Goal: Communication & Community: Answer question/provide support

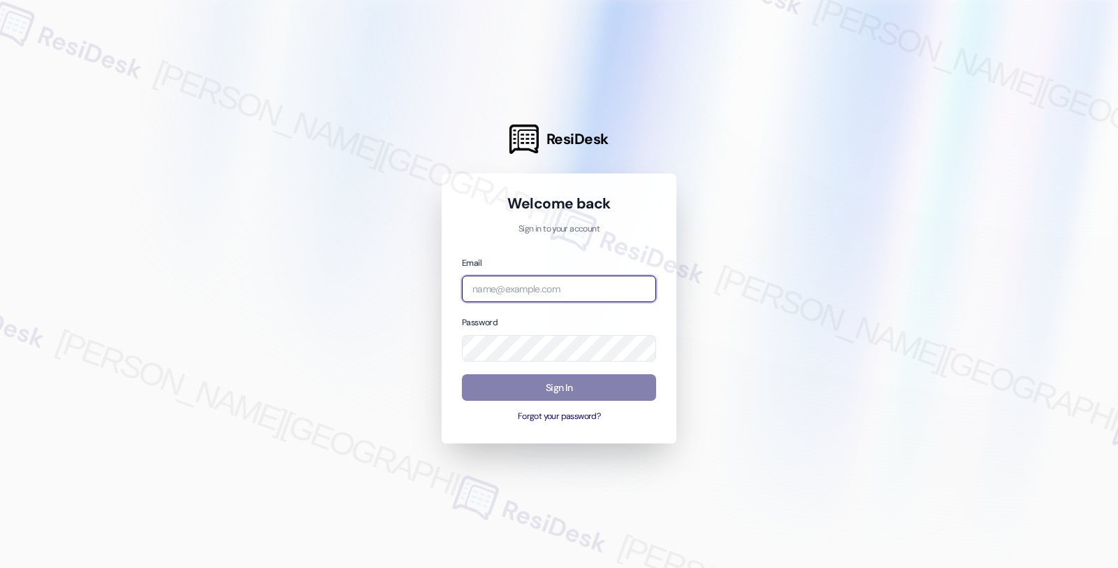
click at [543, 291] on input "email" at bounding box center [559, 288] width 194 height 27
type input "root"
click at [509, 282] on input "root" at bounding box center [559, 288] width 194 height 27
click at [526, 295] on input "root" at bounding box center [559, 288] width 194 height 27
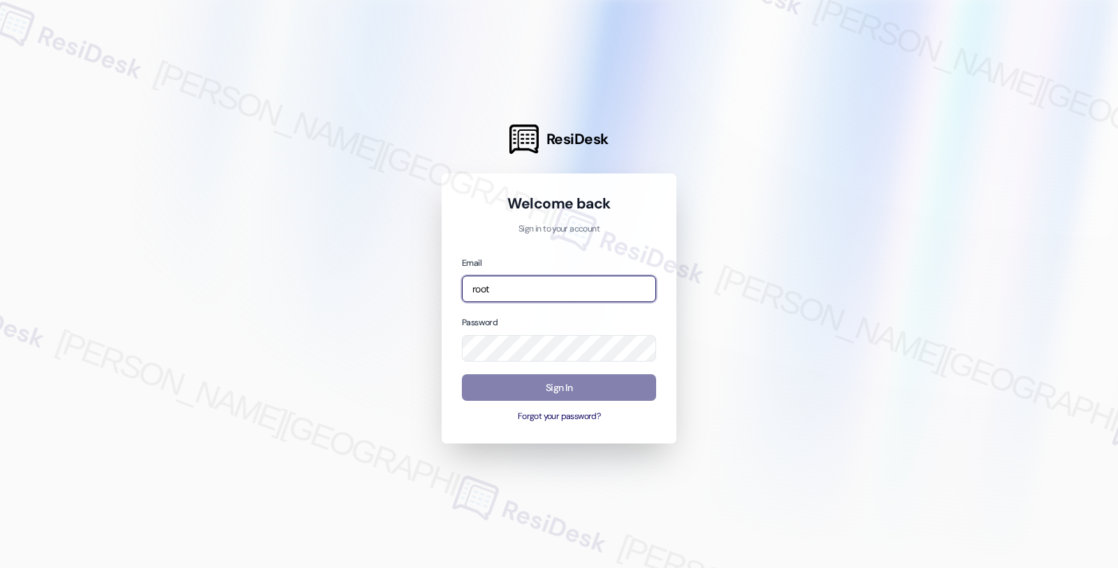
click at [619, 285] on input "root" at bounding box center [559, 288] width 194 height 27
click at [535, 284] on input "email" at bounding box center [559, 288] width 194 height 27
type input "automated-surveys-root_management-fides.ochoa@root_management.com"
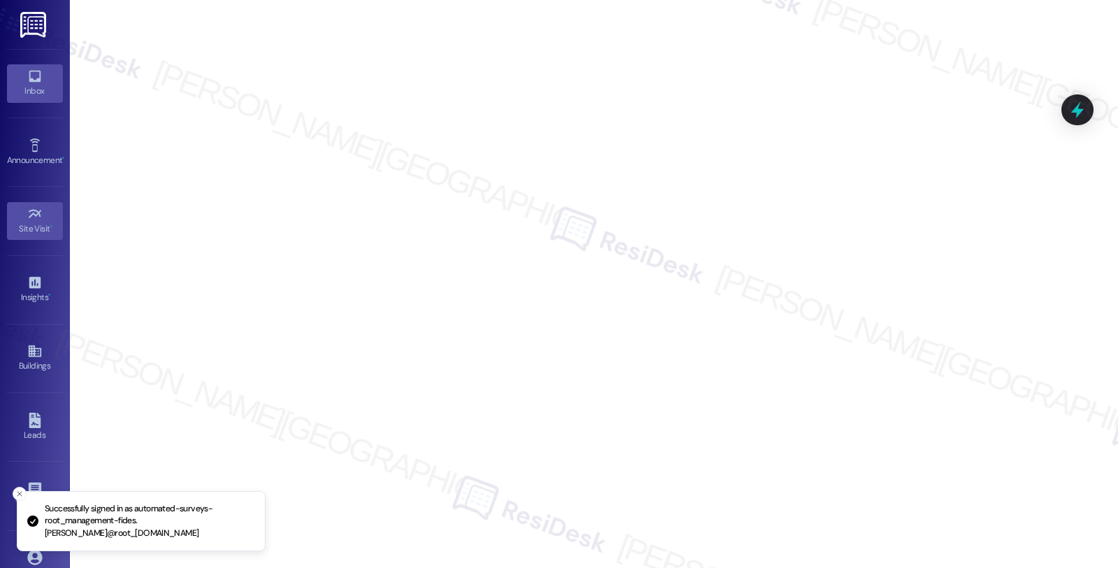
drag, startPoint x: 42, startPoint y: 92, endPoint x: 59, endPoint y: 92, distance: 16.8
click at [42, 92] on div "Inbox" at bounding box center [35, 91] width 70 height 14
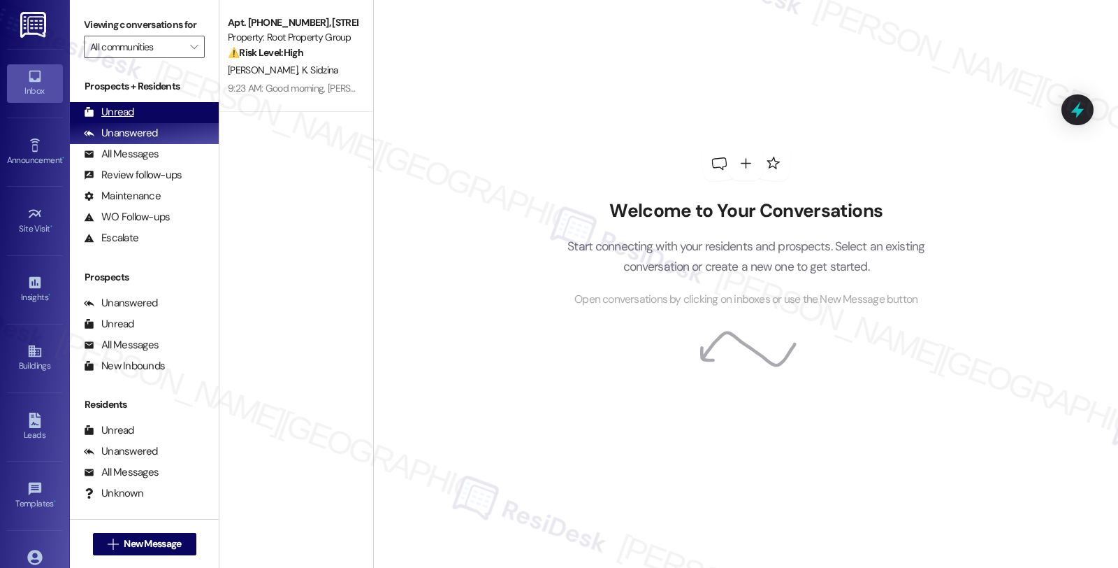
click at [131, 120] on div "Unread" at bounding box center [109, 112] width 50 height 15
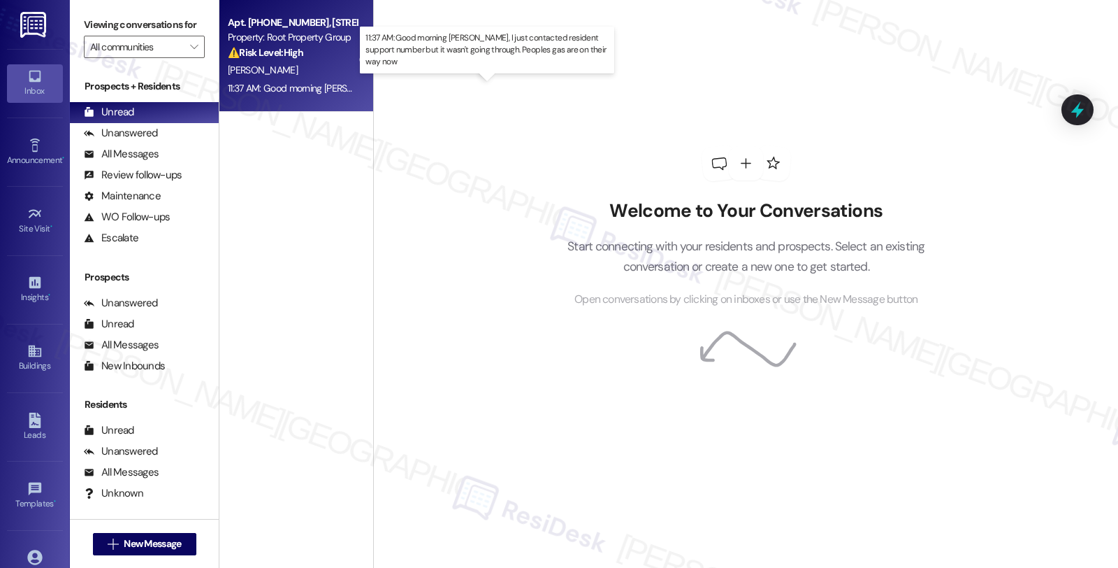
click at [328, 84] on div "11:37 AM: Good morning Sarah, I just contacted resident support number but it w…" at bounding box center [521, 88] width 586 height 13
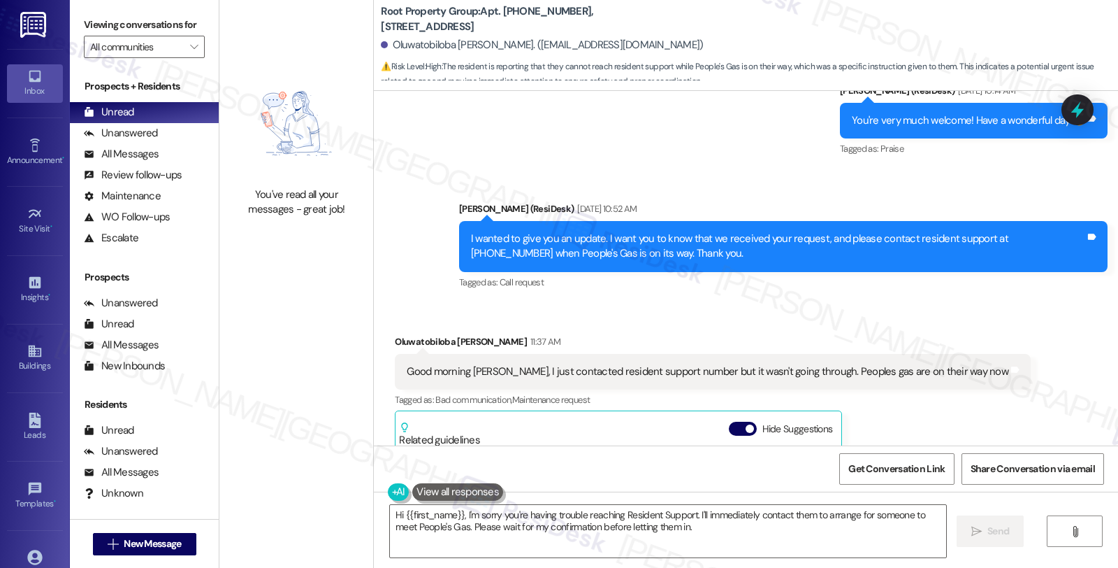
scroll to position [2473, 0]
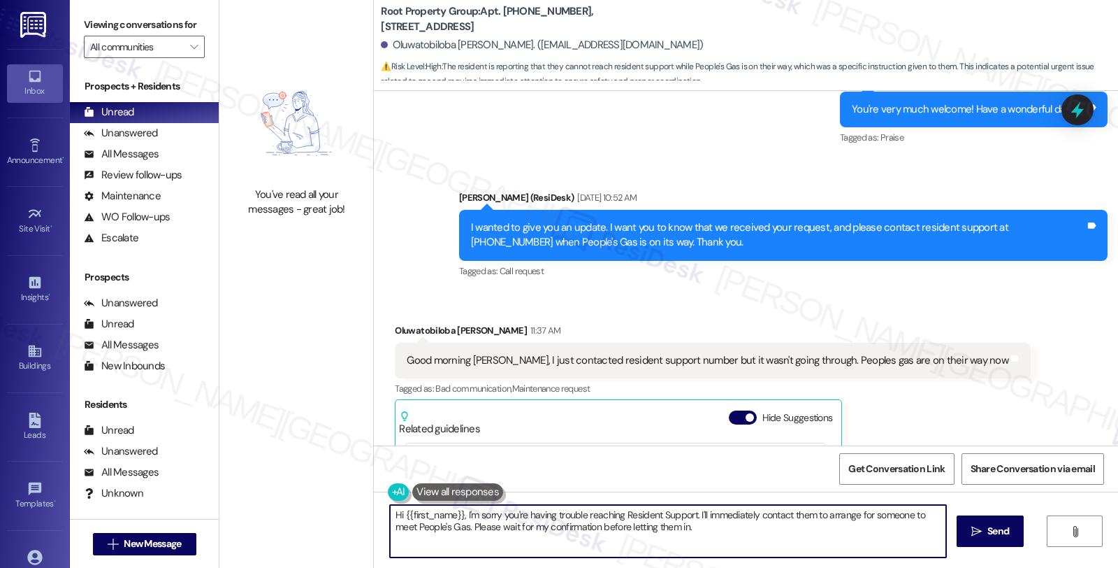
drag, startPoint x: 702, startPoint y: 513, endPoint x: 725, endPoint y: 540, distance: 35.7
click at [725, 540] on textarea "Hi {{first_name}}, I'm sorry you're having trouble reaching Resident Support. I…" at bounding box center [668, 531] width 556 height 52
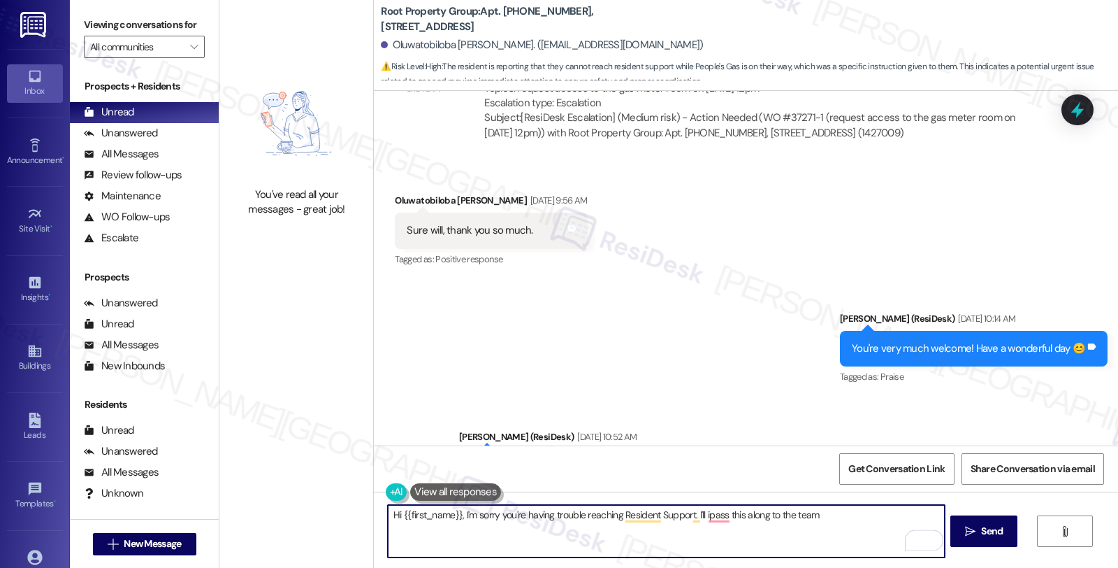
scroll to position [2318, 0]
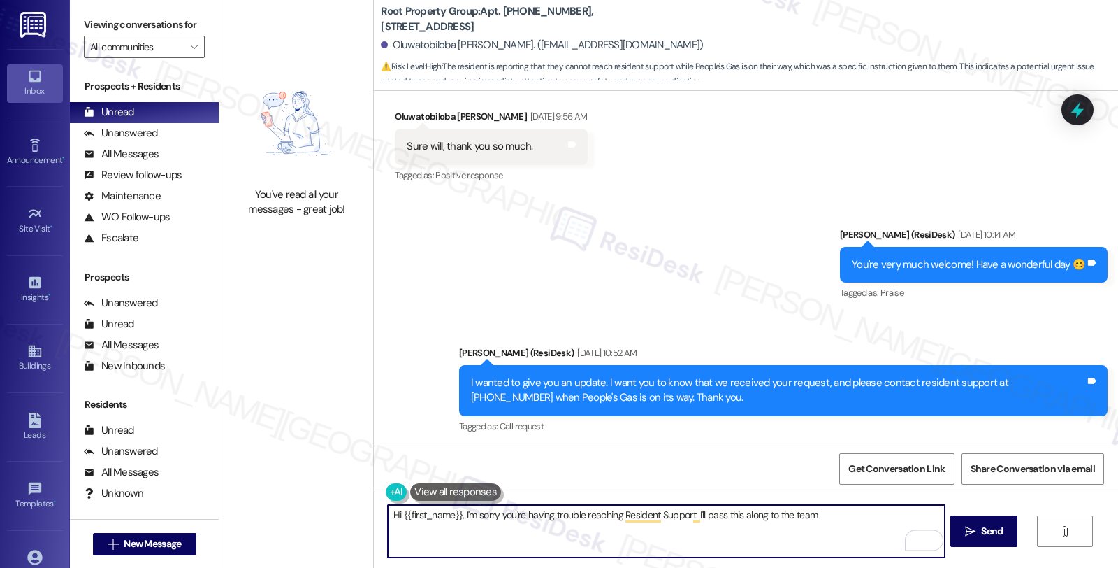
click at [827, 518] on textarea "Hi {{first_name}}, I'm sorry you're having trouble reaching Resident Support. I…" at bounding box center [666, 531] width 556 height 52
type textarea "Hi {{first_name}}, I'm sorry you're having trouble reaching Resident Support. I…"
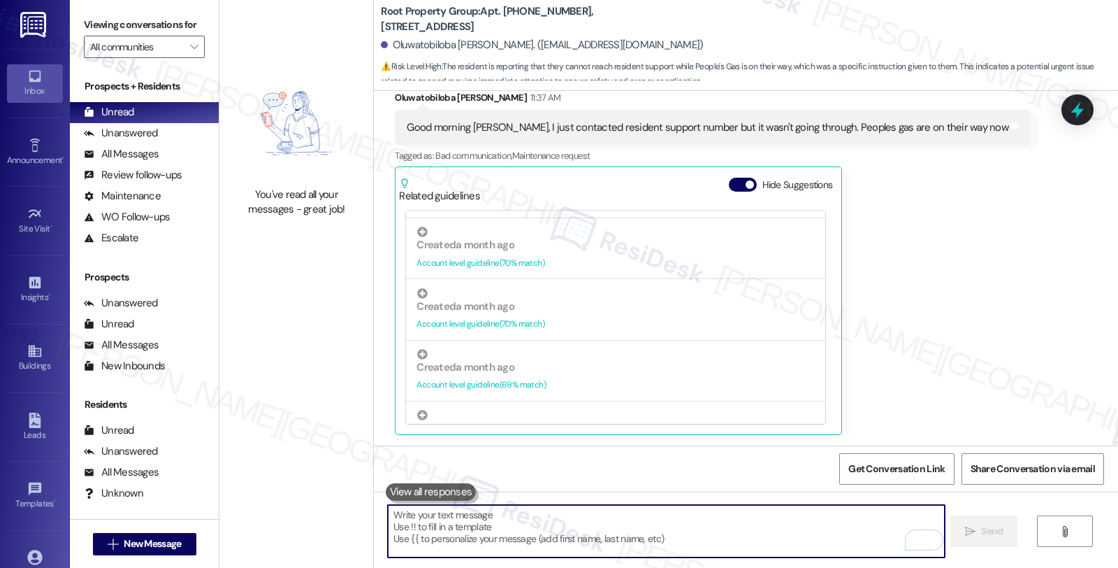
scroll to position [854, 0]
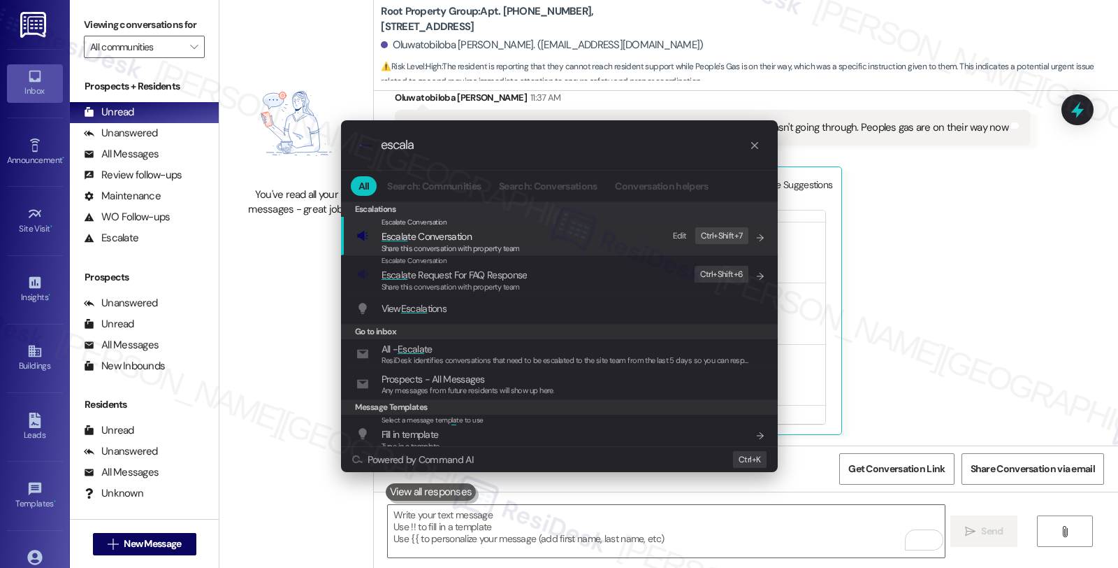
type input "escala"
click at [441, 236] on span "Escala te Conversation" at bounding box center [427, 236] width 90 height 13
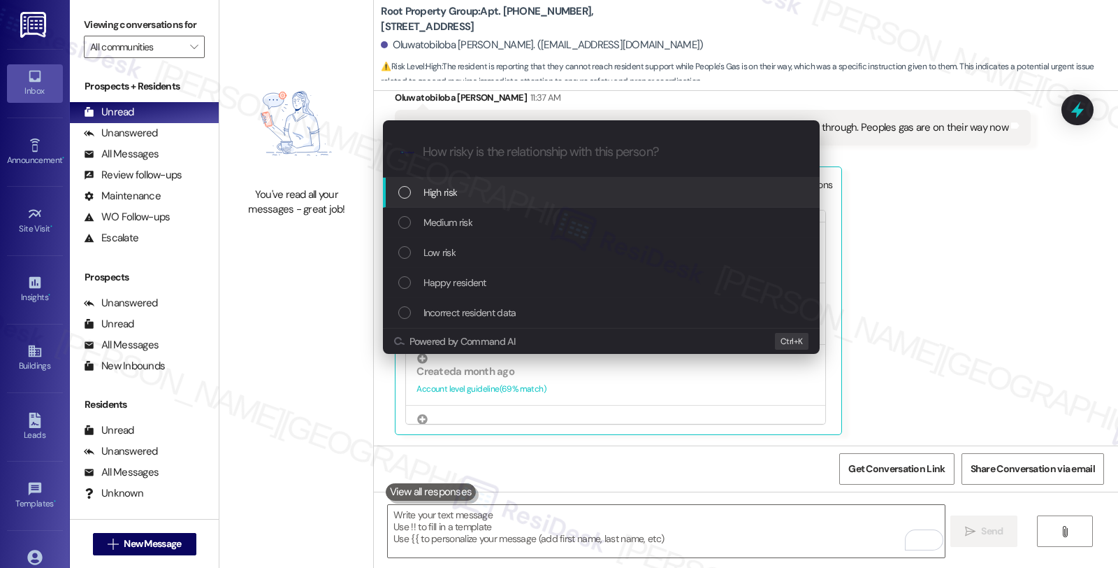
click at [438, 196] on span "High risk" at bounding box center [441, 192] width 34 height 15
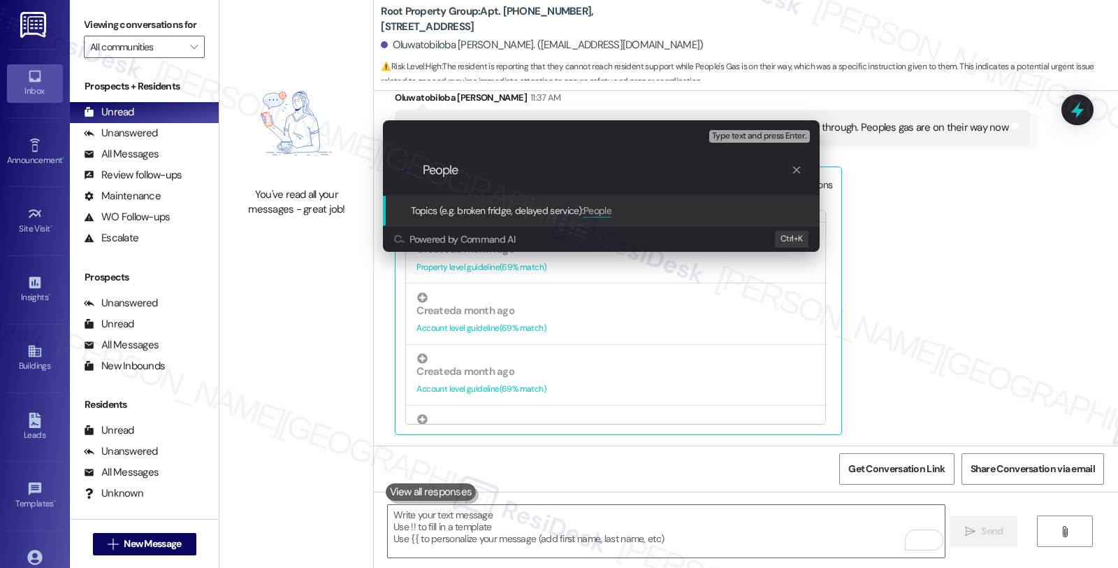
click at [948, 261] on div "Escalate Conversation High risk Topics (e.g. broken fridge, delayed service) An…" at bounding box center [559, 284] width 1118 height 568
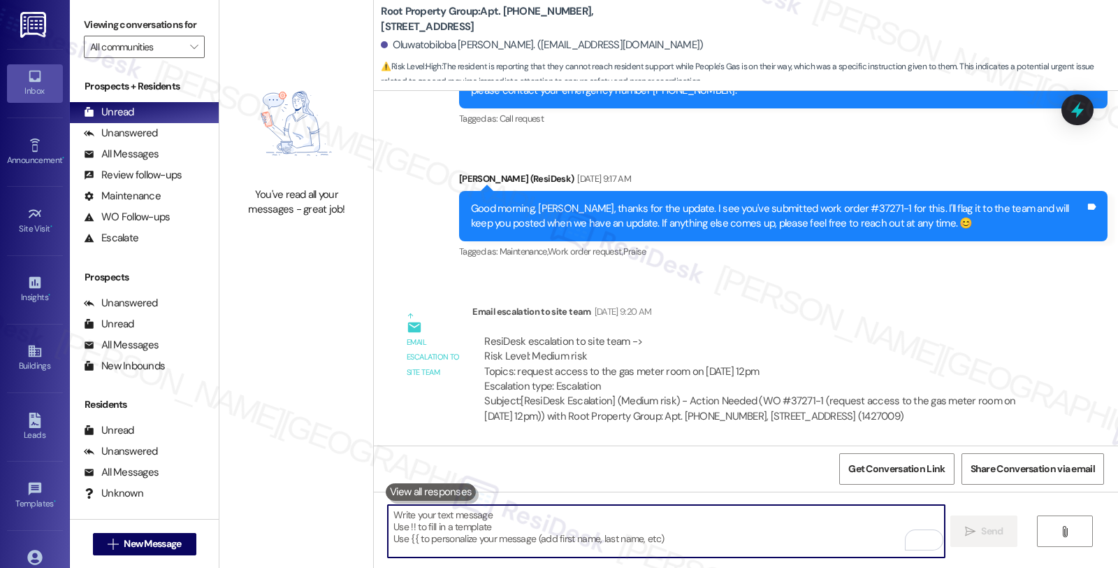
scroll to position [1929, 0]
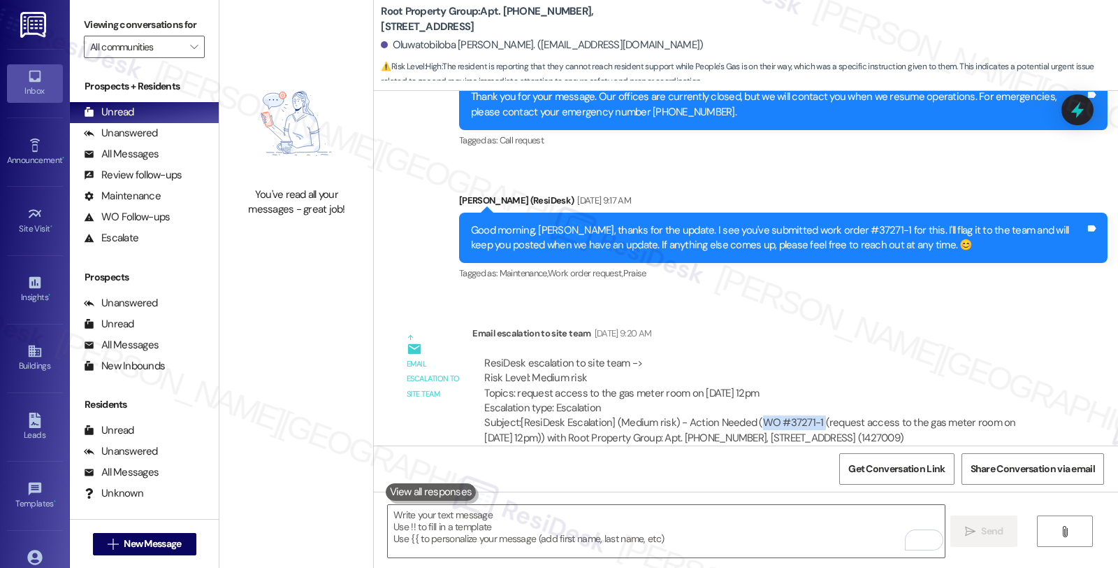
drag, startPoint x: 746, startPoint y: 424, endPoint x: 807, endPoint y: 418, distance: 61.1
click at [807, 418] on div "Subject: [ResiDesk Escalation] (Medium risk) - Action Needed (WO #37271-1 (requ…" at bounding box center [757, 430] width 547 height 30
copy div "WO #37271-1"
click at [1067, 113] on icon at bounding box center [1078, 110] width 24 height 24
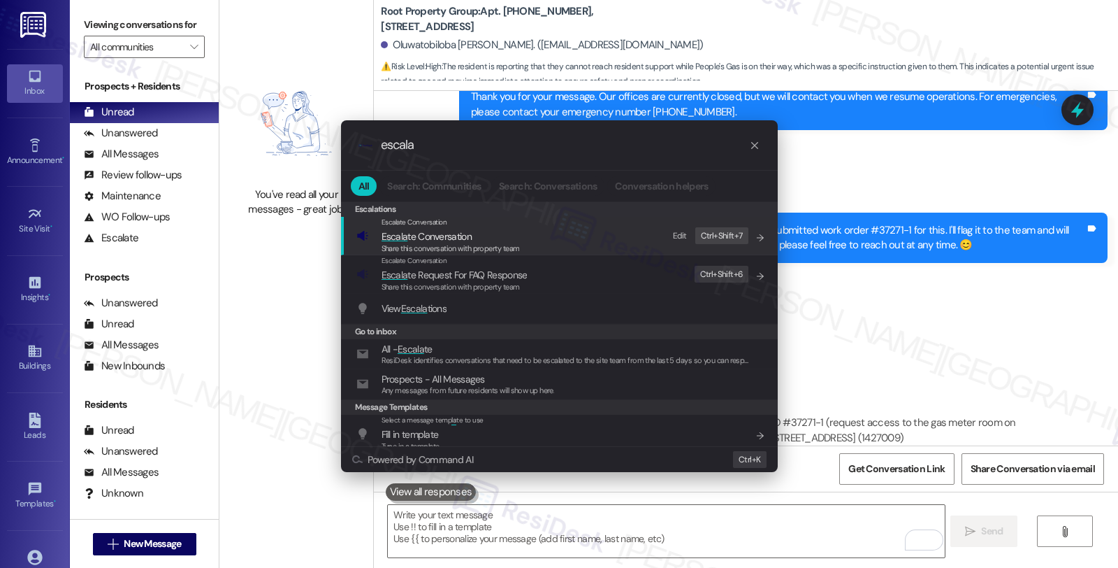
type input "escala"
click at [434, 247] on span "Share this conversation with property team" at bounding box center [451, 248] width 138 height 10
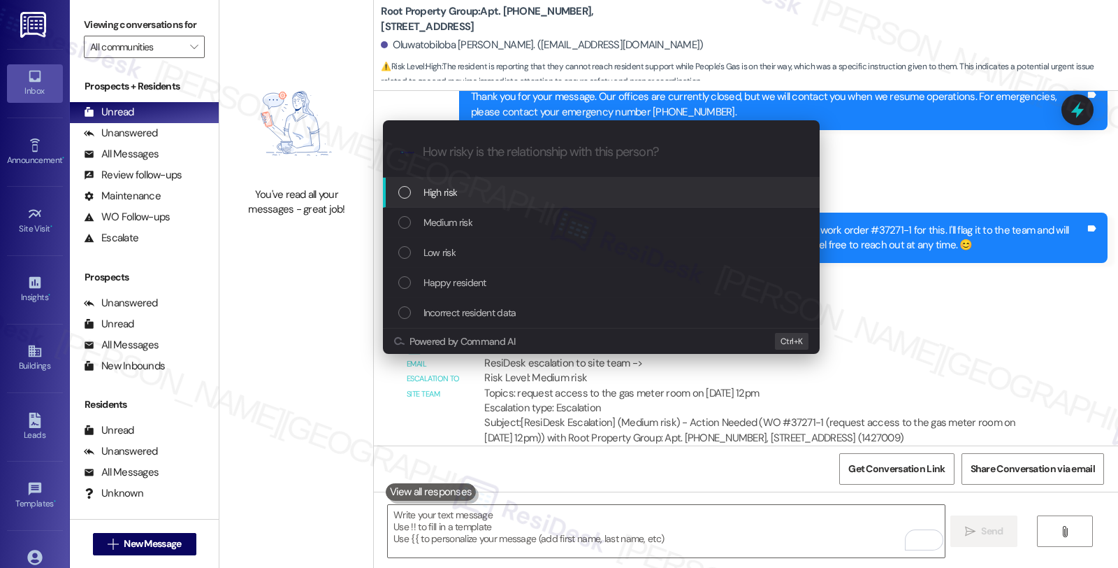
click at [442, 197] on span "High risk" at bounding box center [441, 192] width 34 height 15
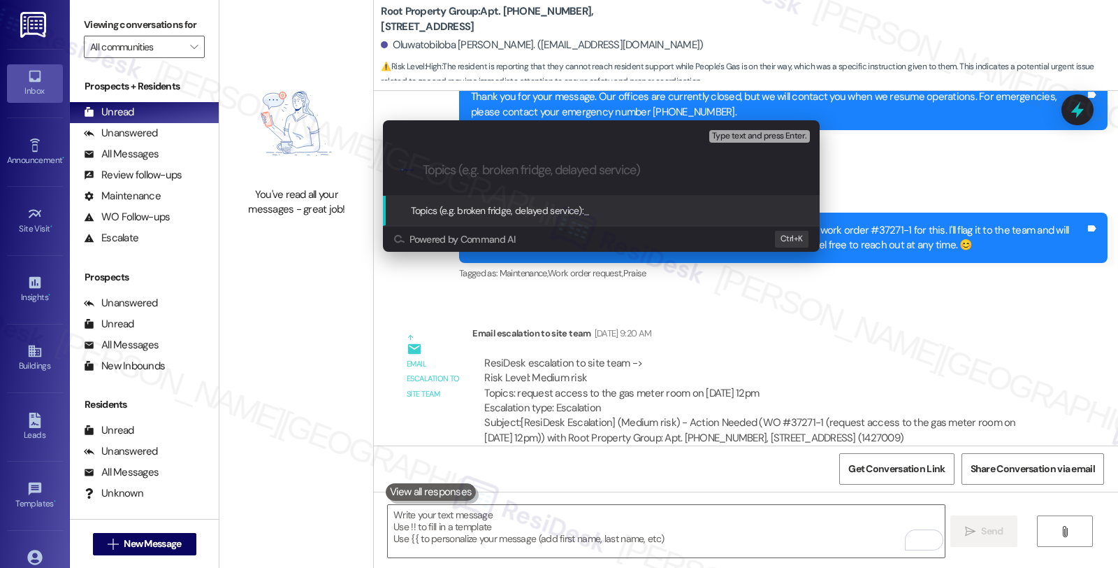
paste input "WO #37271-1"
type input "WO #37271-1 (Peoples Gas are on their way)"
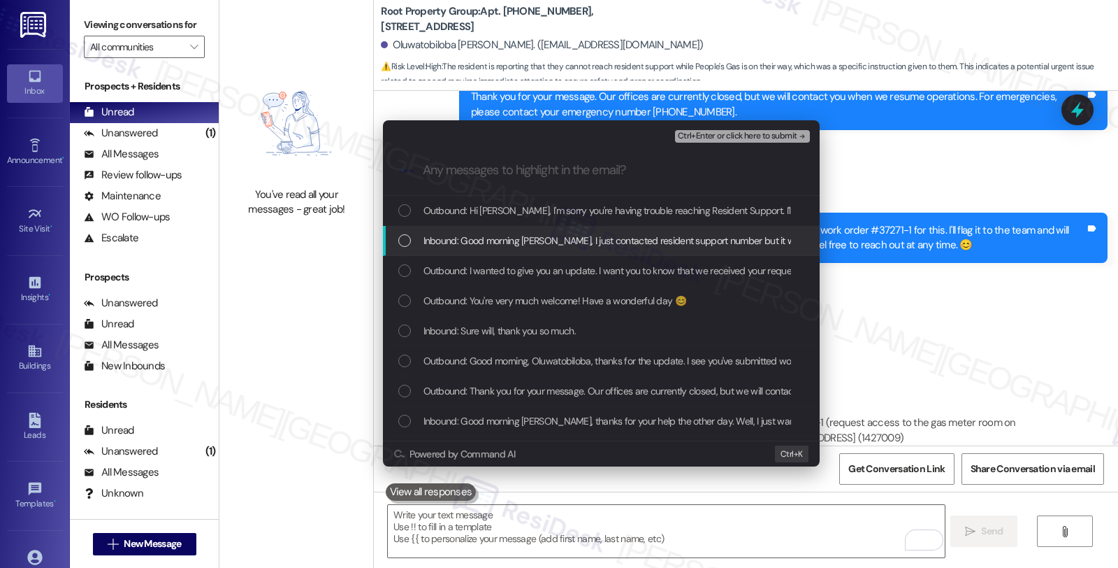
click at [457, 238] on span "Inbound: Good morning Sarah, I just contacted resident support number but it wa…" at bounding box center [718, 240] width 588 height 15
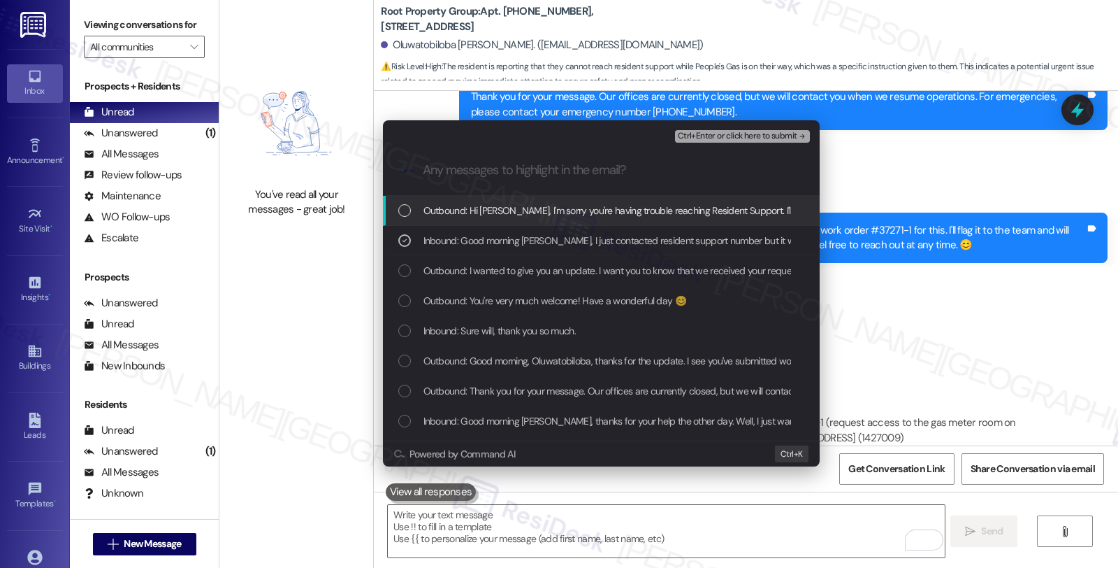
click at [709, 133] on span "Ctrl+Enter or click here to submit" at bounding box center [738, 136] width 120 height 10
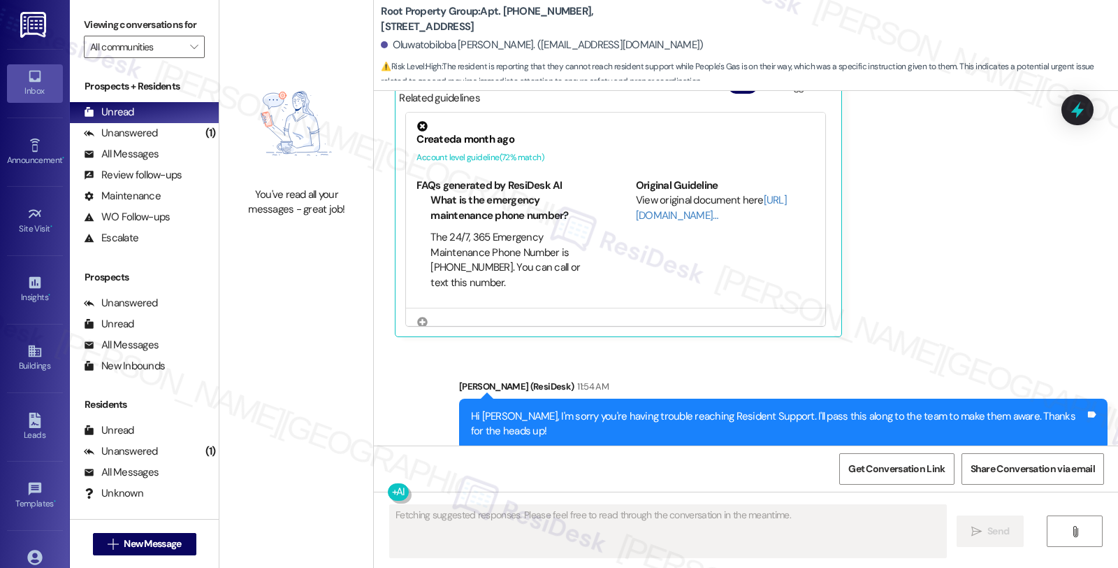
scroll to position [2839, 0]
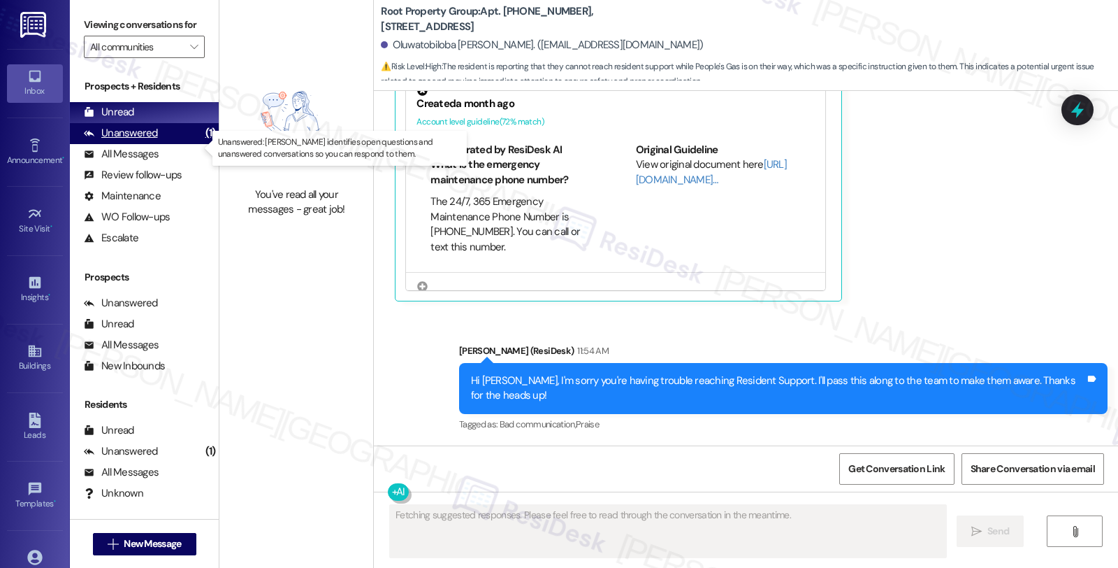
click at [147, 140] on div "Unanswered" at bounding box center [121, 133] width 74 height 15
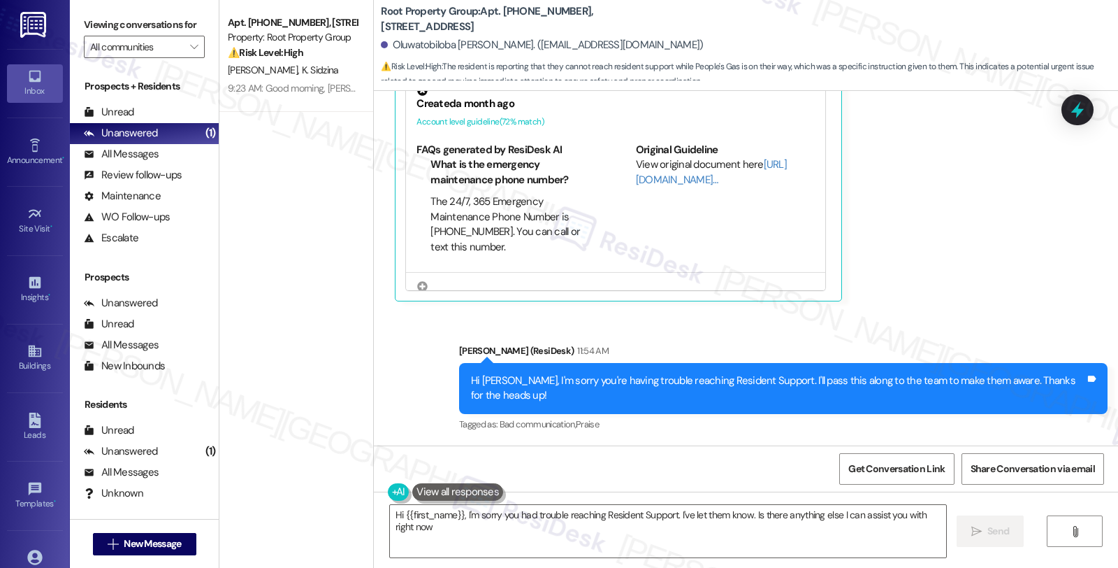
type textarea "Hi {{first_name}}, I'm sorry you had trouble reaching Resident Support. I've le…"
click at [1018, 240] on div "Received via SMS Oluwatobiloba Bruce 11:37 AM Good morning Sarah, I just contac…" at bounding box center [746, 118] width 744 height 386
